Goal: Information Seeking & Learning: Learn about a topic

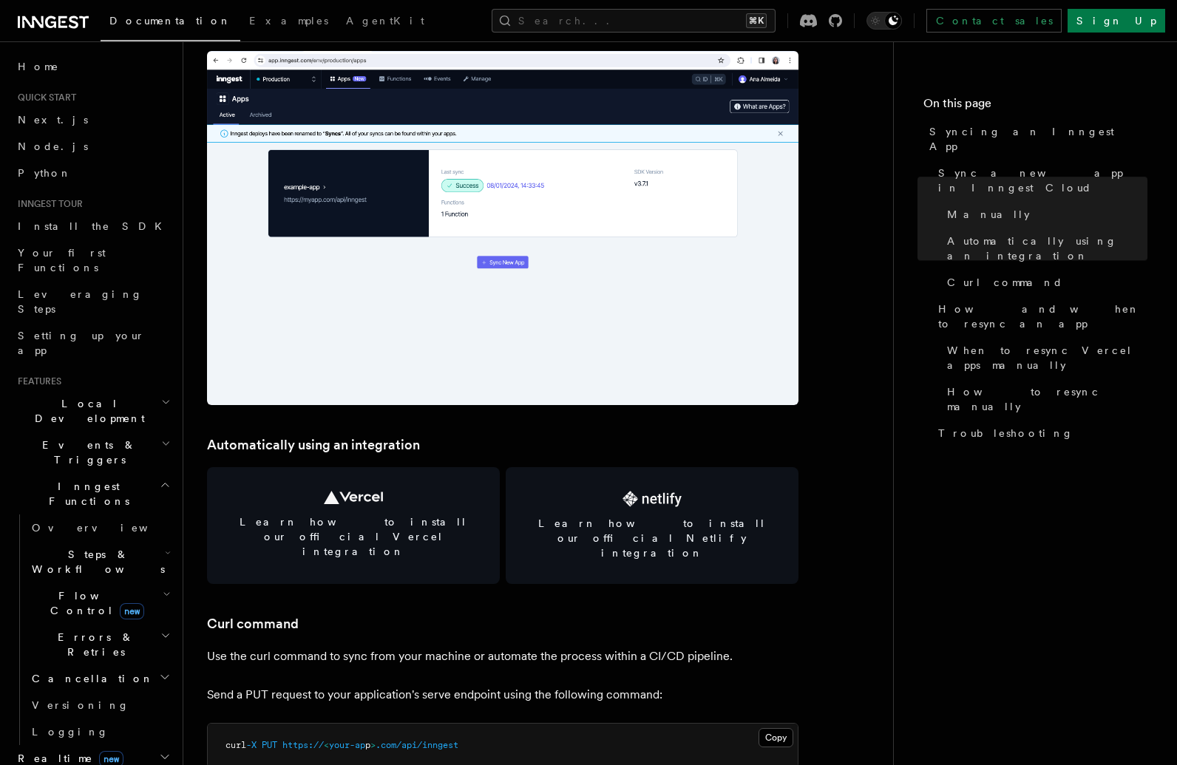
scroll to position [1683, 0]
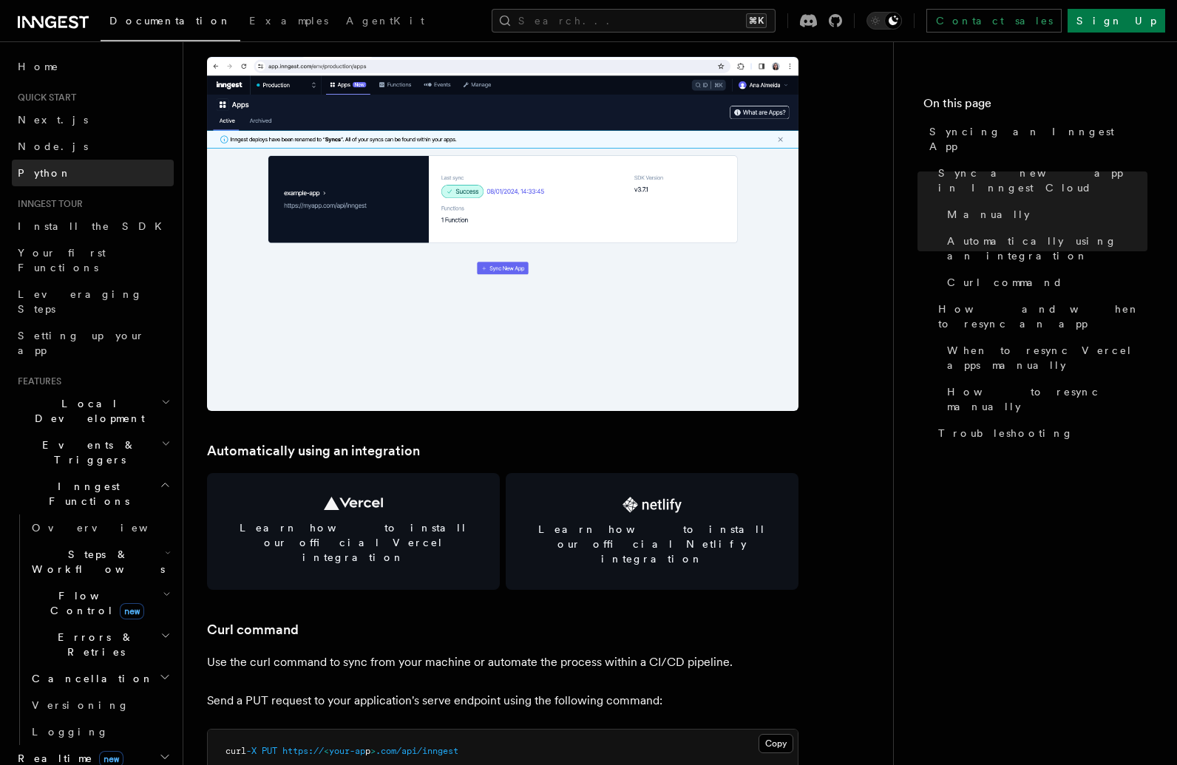
click at [69, 166] on link "Python" at bounding box center [93, 173] width 162 height 27
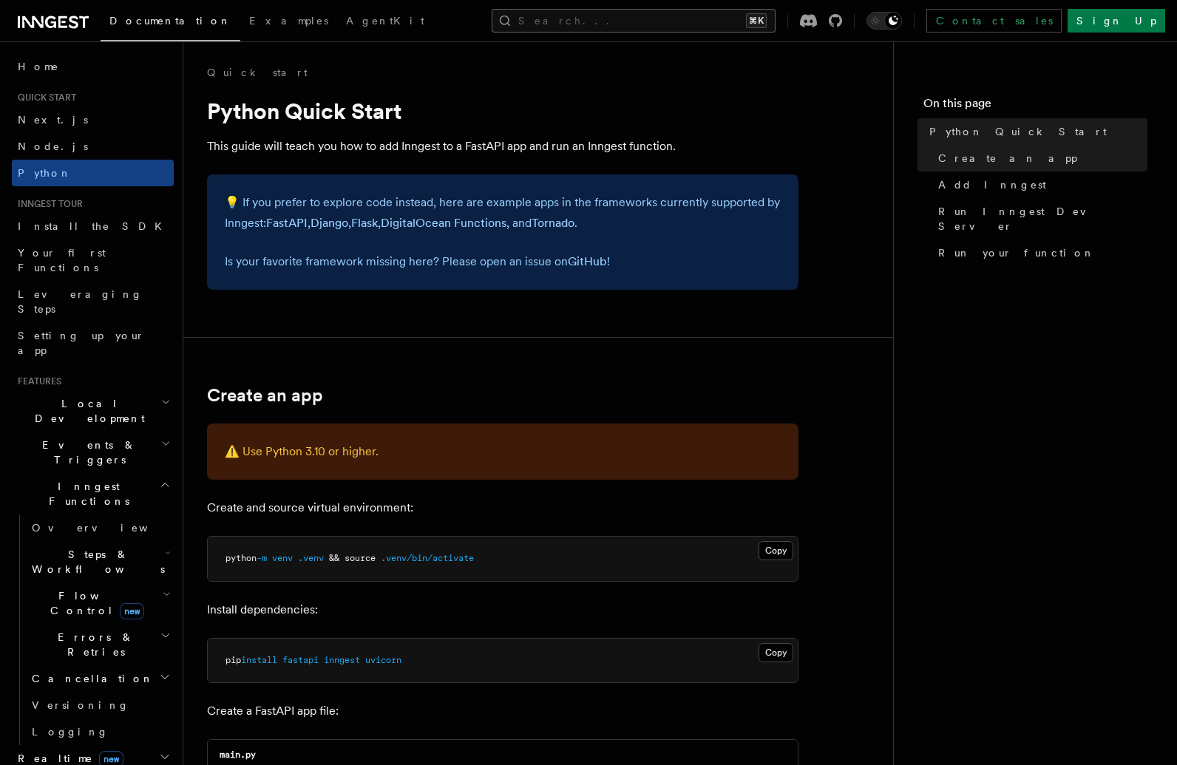
click at [676, 25] on button "Search... ⌘K" at bounding box center [633, 21] width 284 height 24
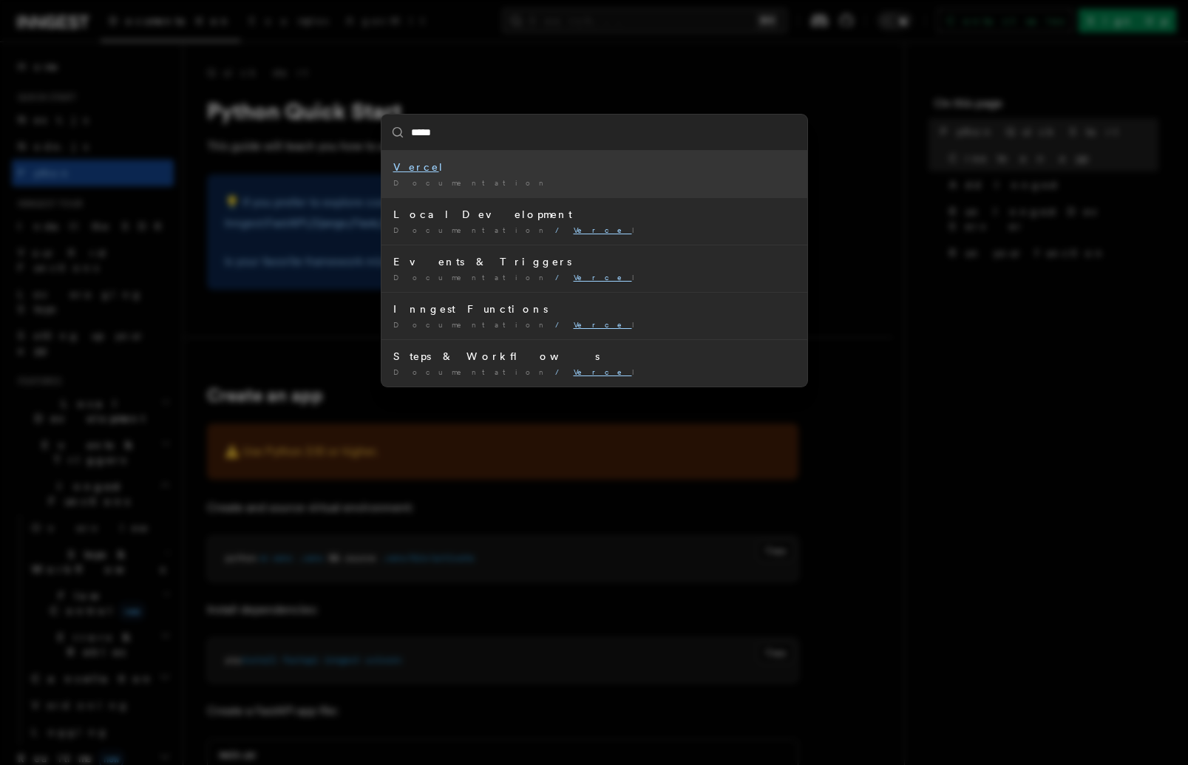
type input "******"
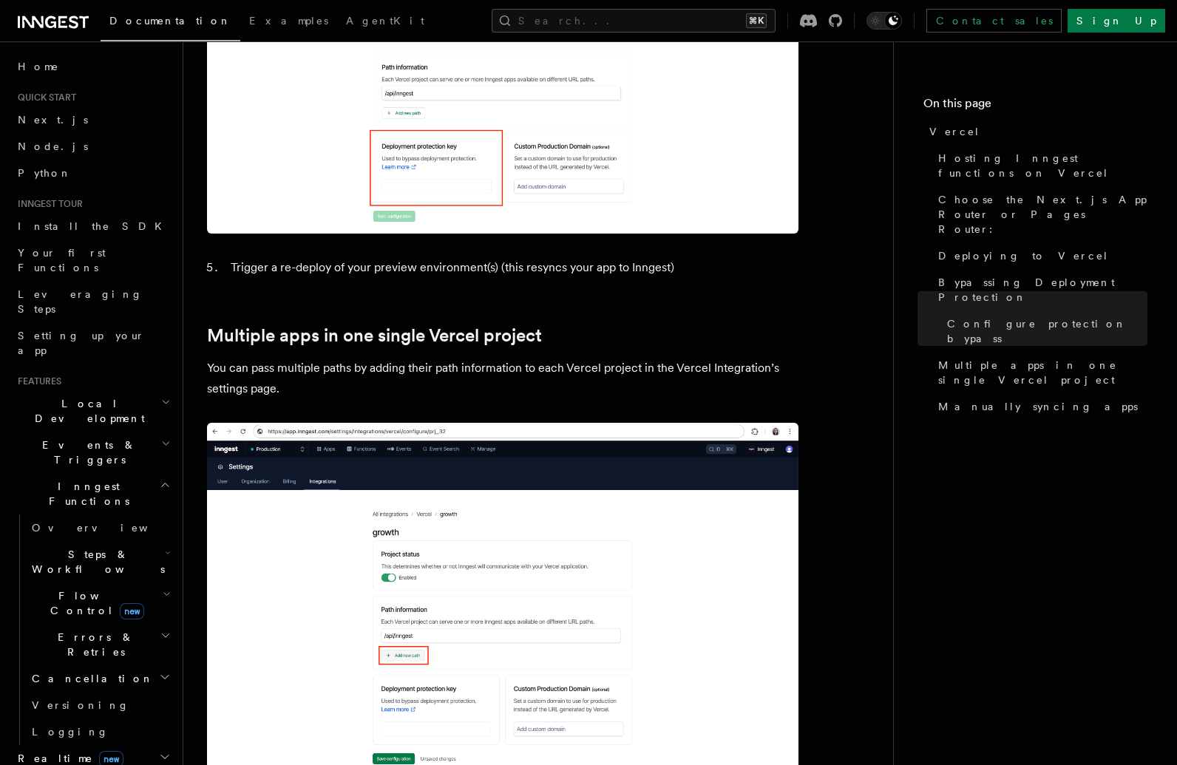
scroll to position [1760, 0]
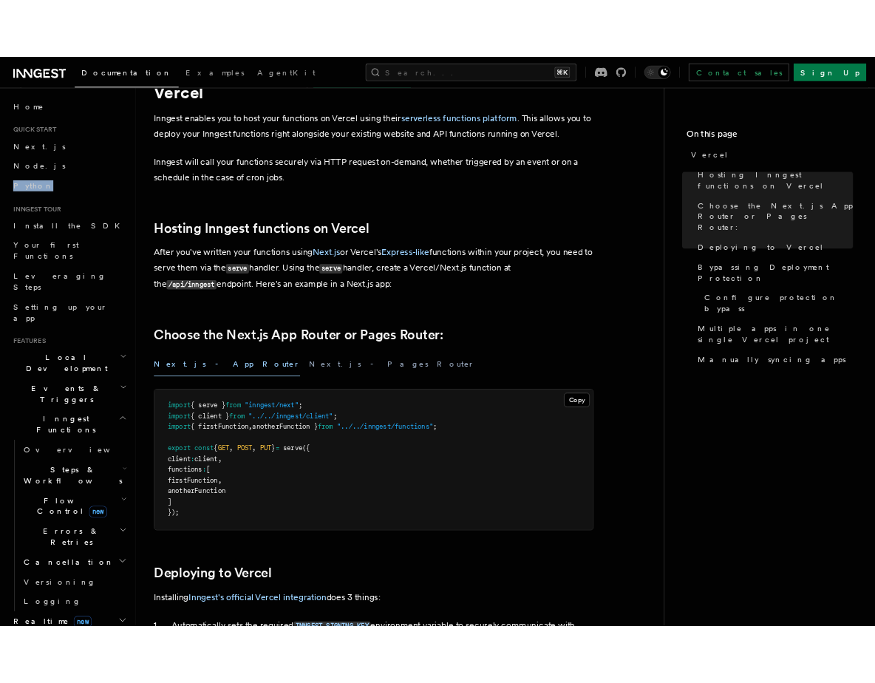
scroll to position [0, 0]
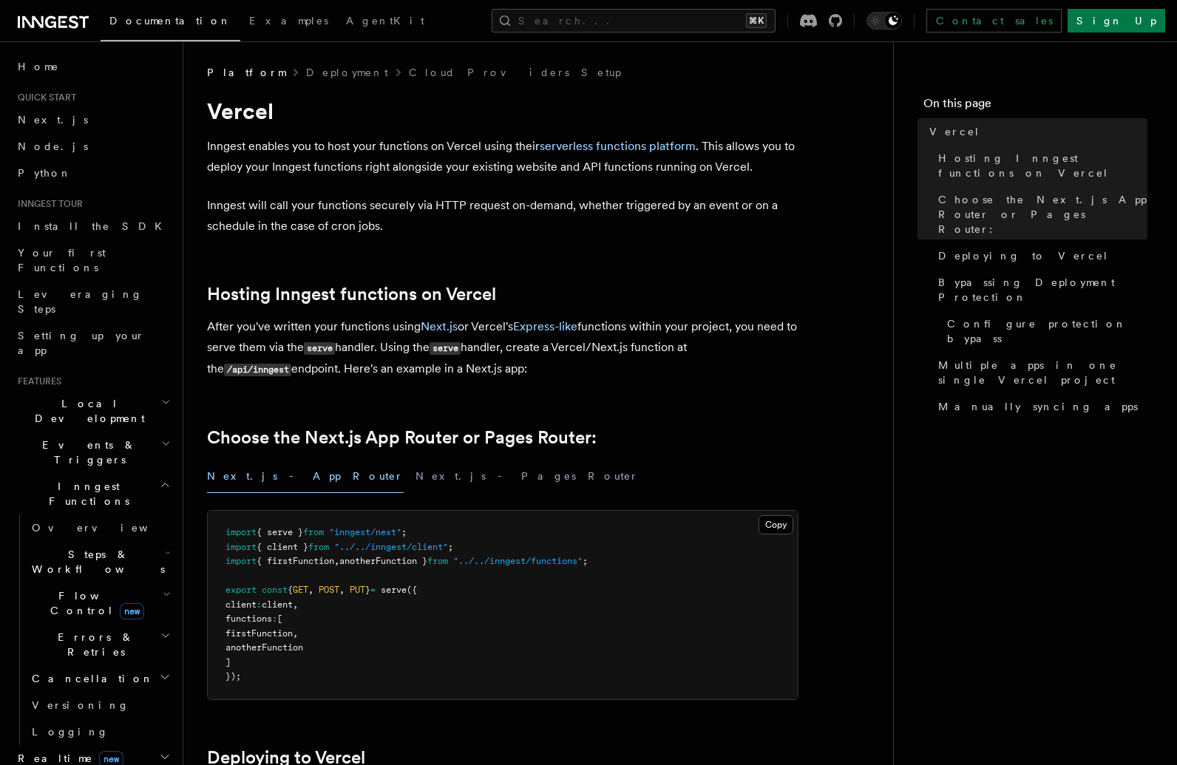
click at [614, 292] on h2 "Hosting Inngest functions on Vercel" at bounding box center [502, 294] width 591 height 21
